Goal: Transaction & Acquisition: Obtain resource

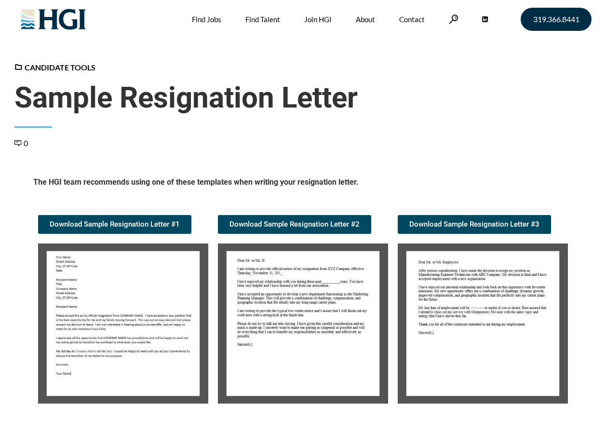
click at [168, 276] on img at bounding box center [123, 324] width 170 height 160
click at [143, 289] on img at bounding box center [123, 324] width 170 height 160
click at [305, 272] on img at bounding box center [303, 324] width 170 height 160
click at [313, 224] on span "Download Sample Resignation Letter #2" at bounding box center [295, 224] width 130 height 7
click at [501, 317] on img at bounding box center [483, 324] width 170 height 160
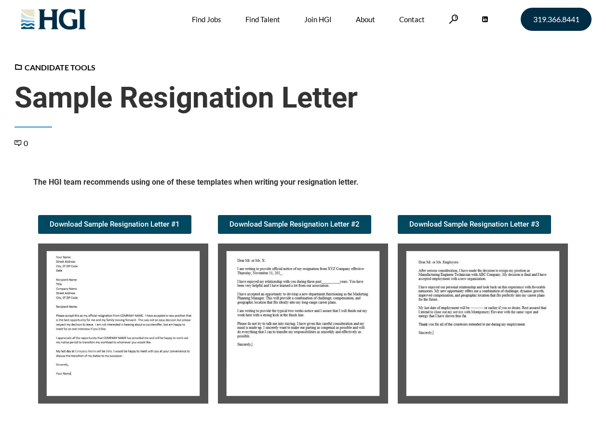
click at [468, 311] on img at bounding box center [483, 324] width 170 height 160
